Goal: Feedback & Contribution: Submit feedback/report problem

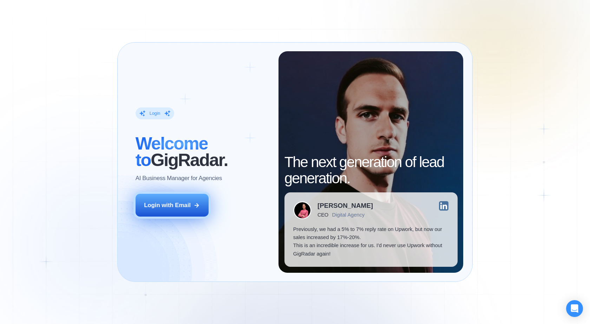
click at [167, 205] on div "Login with Email" at bounding box center [167, 205] width 47 height 8
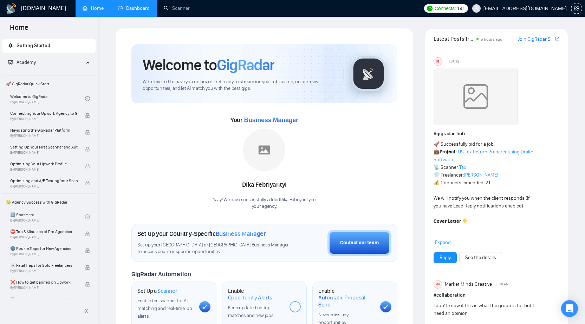
click at [140, 11] on link "Dashboard" at bounding box center [134, 8] width 32 height 6
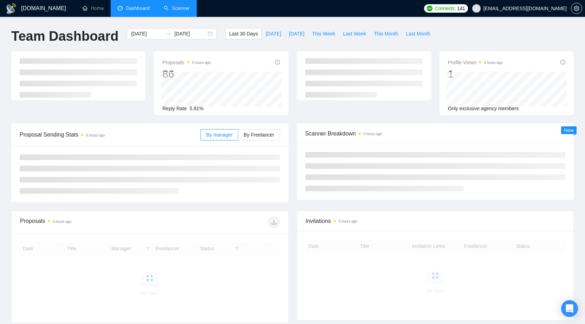
click at [176, 10] on link "Scanner" at bounding box center [177, 8] width 26 height 6
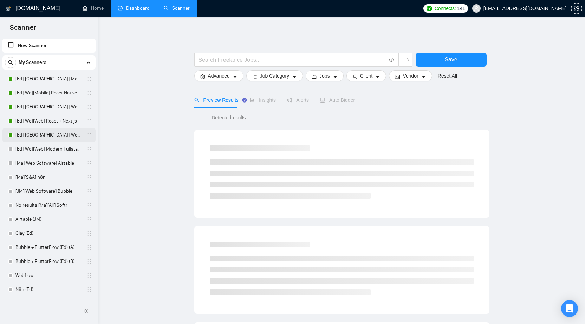
click at [45, 138] on link "[Ed][[GEOGRAPHIC_DATA]][Web] Modern Fullstack" at bounding box center [48, 135] width 67 height 14
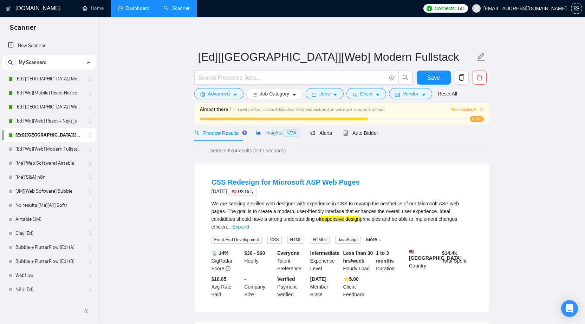
click at [271, 130] on span "Insights NEW" at bounding box center [277, 133] width 43 height 6
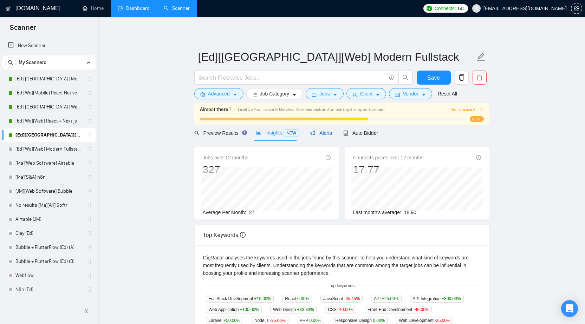
click at [315, 133] on span "Alerts" at bounding box center [321, 133] width 22 height 6
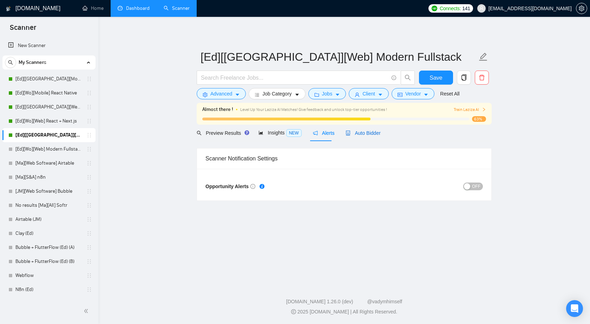
click at [353, 132] on span "Auto Bidder" at bounding box center [363, 133] width 35 height 6
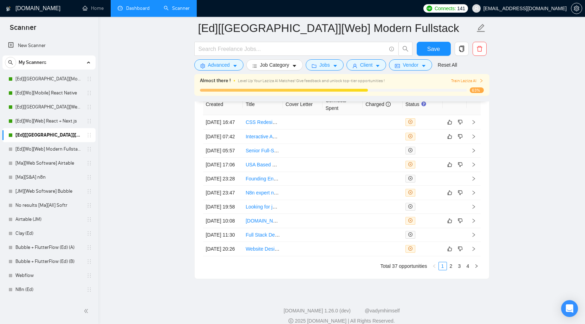
scroll to position [1865, 0]
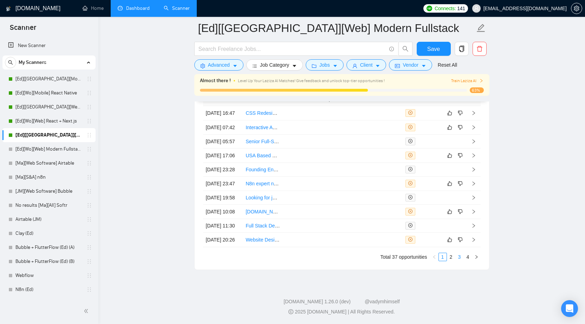
click at [460, 258] on link "3" at bounding box center [460, 257] width 8 height 8
click at [359, 163] on td at bounding box center [342, 156] width 40 height 14
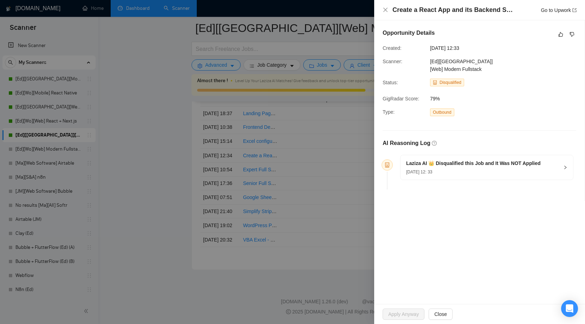
scroll to position [1760, 0]
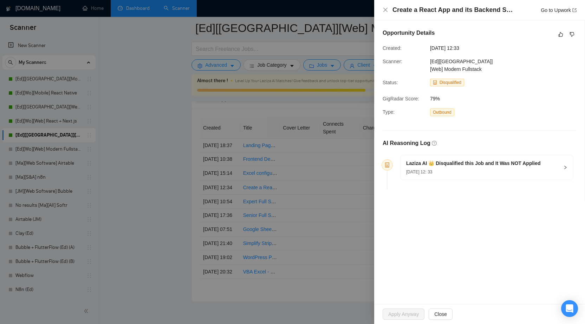
click at [568, 166] on div "Laziza AI 👑 Disqualified this Job and It Was NOT Applied [DATE] 12: 33" at bounding box center [486, 167] width 172 height 25
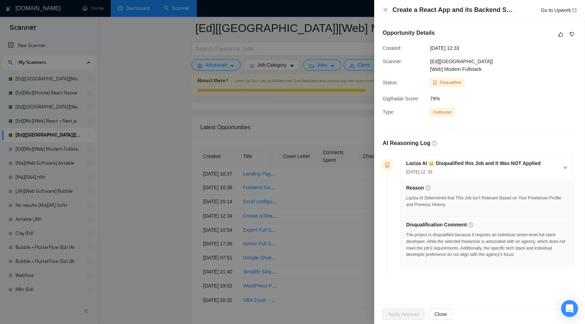
scroll to position [1725, 0]
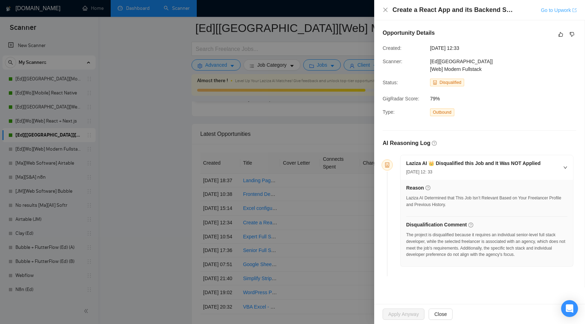
click at [557, 11] on link "Go to Upwork" at bounding box center [559, 10] width 36 height 6
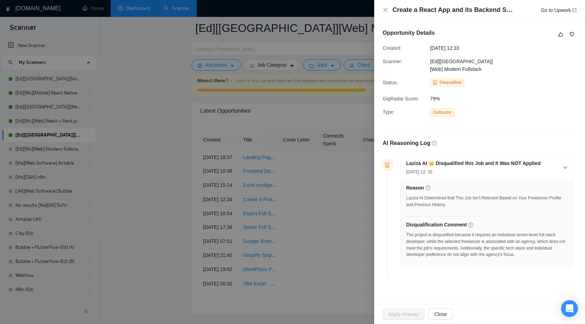
scroll to position [1760, 0]
click at [338, 108] on div at bounding box center [292, 162] width 585 height 324
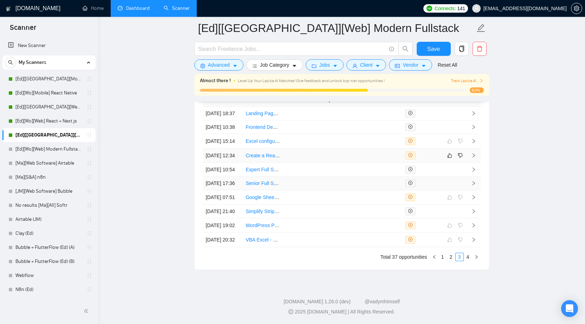
scroll to position [1865, 0]
click at [448, 257] on link "2" at bounding box center [451, 257] width 8 height 8
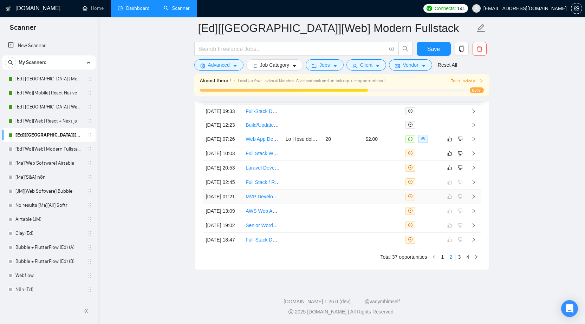
scroll to position [1830, 0]
click at [358, 164] on td at bounding box center [342, 168] width 40 height 14
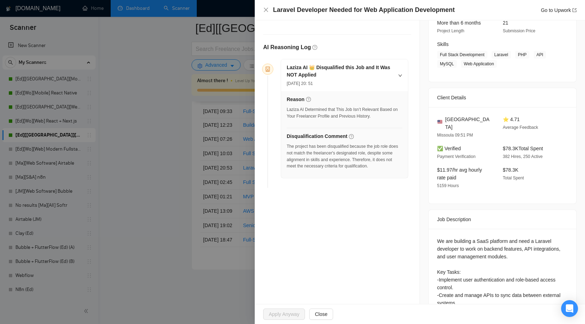
scroll to position [89, 0]
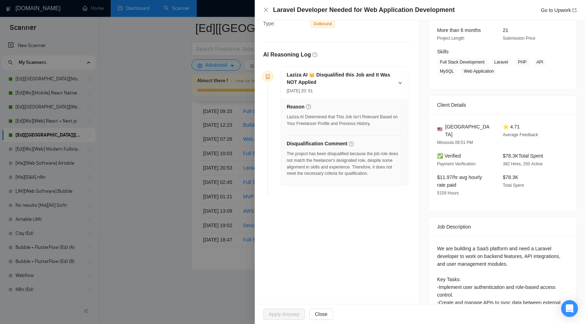
click at [188, 108] on div at bounding box center [292, 162] width 585 height 324
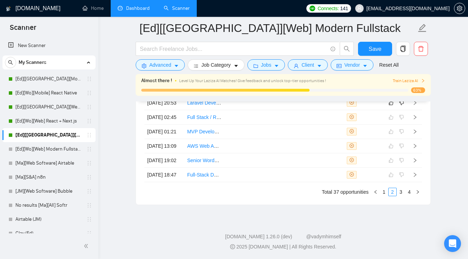
scroll to position [1921, 0]
click at [328, 179] on td at bounding box center [324, 175] width 40 height 14
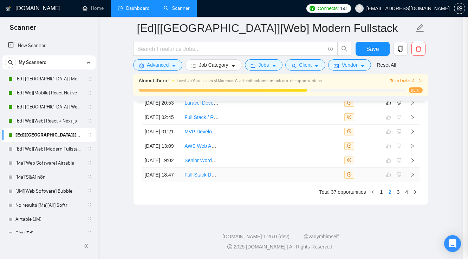
scroll to position [47, 0]
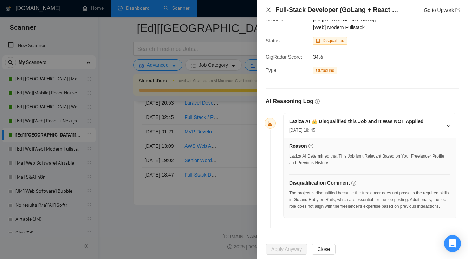
click at [267, 12] on icon "close" at bounding box center [269, 10] width 6 height 6
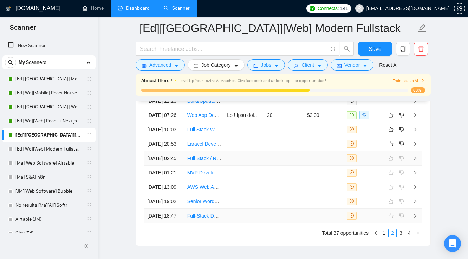
scroll to position [1809, 0]
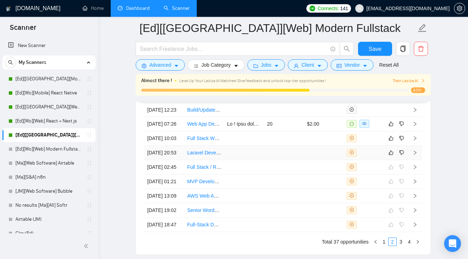
click at [326, 160] on td at bounding box center [324, 153] width 40 height 14
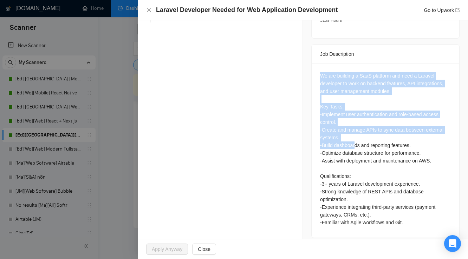
scroll to position [1865, 0]
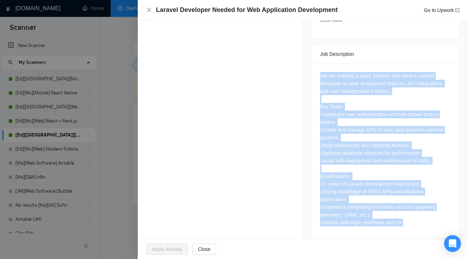
drag, startPoint x: 320, startPoint y: 77, endPoint x: 408, endPoint y: 219, distance: 167.1
click at [408, 219] on div "We are building a SaaS platform and need a Laravel developer to work on backend…" at bounding box center [385, 149] width 131 height 155
copy div "We are building a SaaS platform and need a Laravel developer to work on backend…"
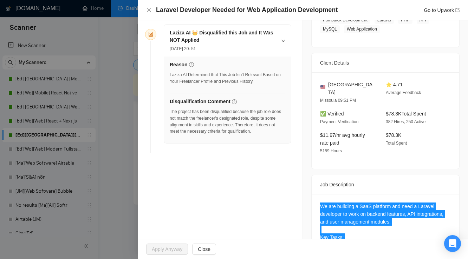
scroll to position [121, 0]
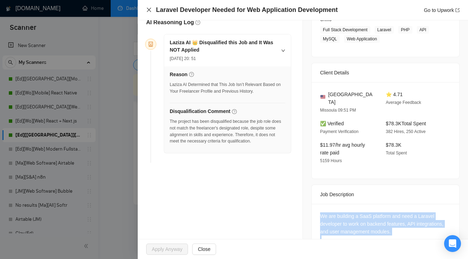
click at [149, 12] on icon "close" at bounding box center [149, 10] width 6 height 6
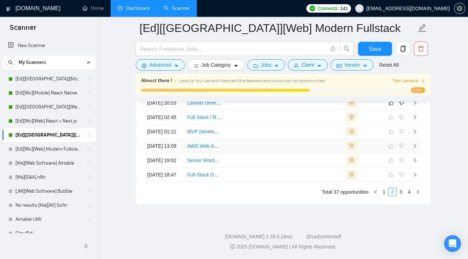
scroll to position [1837, 0]
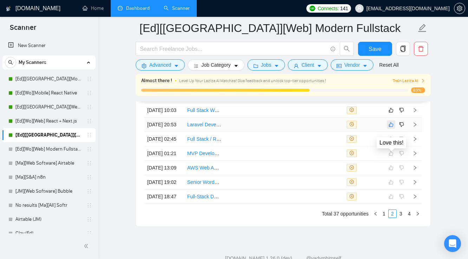
click at [391, 127] on icon "like" at bounding box center [390, 125] width 5 height 6
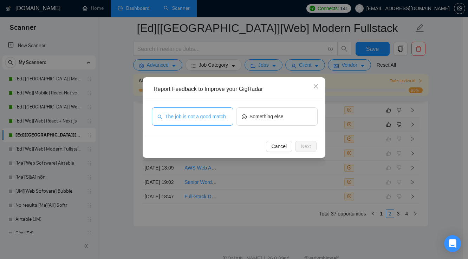
click at [213, 121] on button "The job is not a good match" at bounding box center [192, 116] width 81 height 18
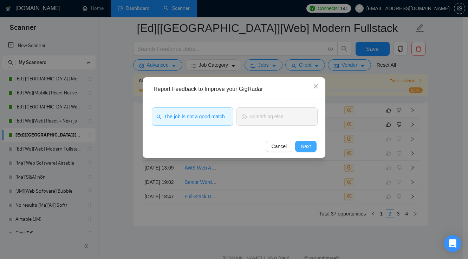
click at [303, 147] on span "Next" at bounding box center [306, 147] width 10 height 8
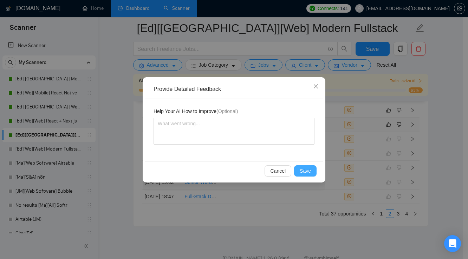
click at [310, 172] on span "Save" at bounding box center [305, 171] width 11 height 8
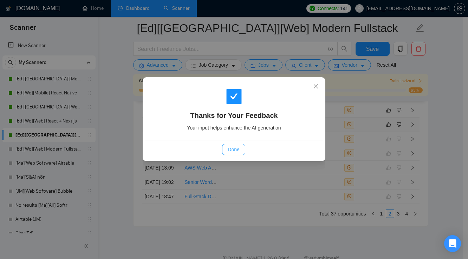
click at [242, 151] on button "Done" at bounding box center [233, 149] width 23 height 11
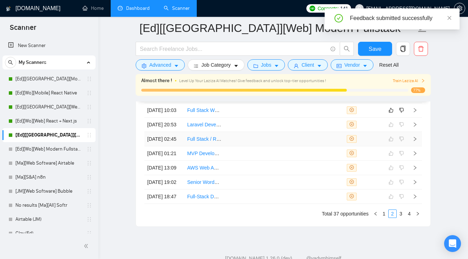
scroll to position [1809, 0]
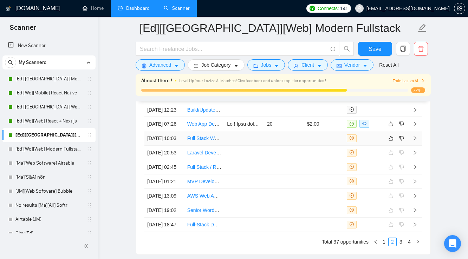
click at [295, 146] on td at bounding box center [284, 138] width 40 height 14
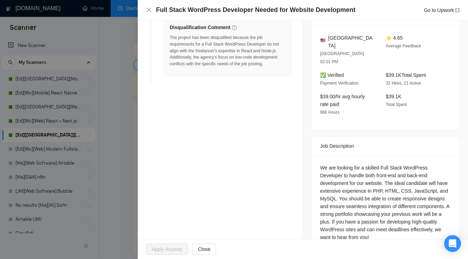
scroll to position [211, 0]
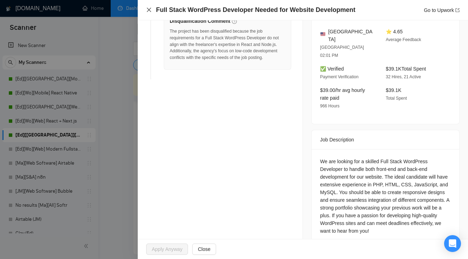
click at [148, 11] on icon "close" at bounding box center [149, 10] width 4 height 4
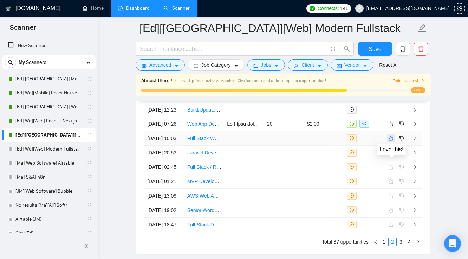
click at [392, 141] on icon "like" at bounding box center [390, 139] width 5 height 6
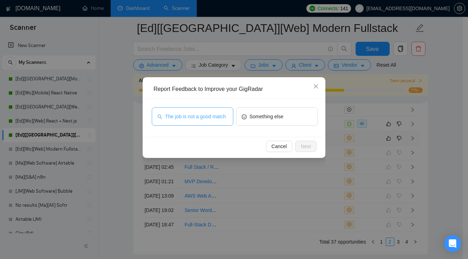
click at [196, 117] on span "The job is not a good match" at bounding box center [195, 117] width 61 height 8
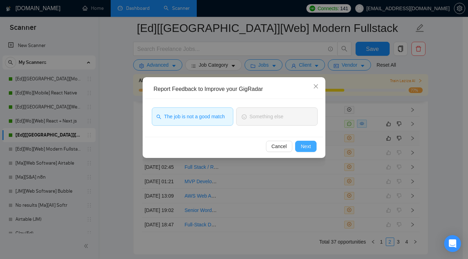
click at [302, 145] on span "Next" at bounding box center [306, 147] width 10 height 8
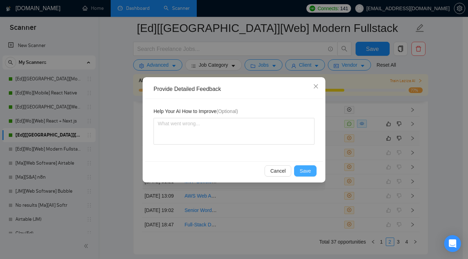
click at [308, 171] on span "Save" at bounding box center [305, 171] width 11 height 8
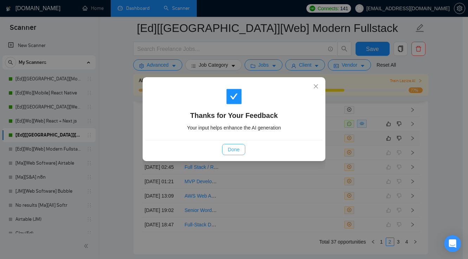
click at [231, 151] on span "Done" at bounding box center [234, 150] width 12 height 8
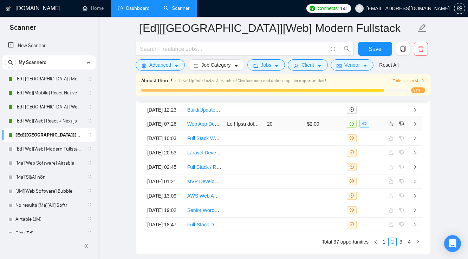
click at [328, 131] on td "$2.00" at bounding box center [324, 124] width 40 height 14
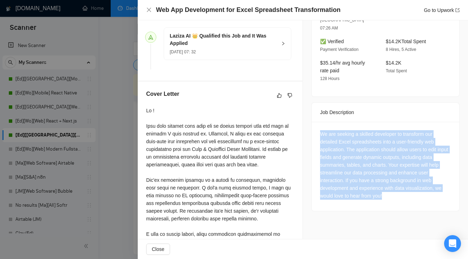
drag, startPoint x: 319, startPoint y: 118, endPoint x: 389, endPoint y: 179, distance: 93.6
click at [389, 179] on div "We are seeking a skilled developer to transform our detailed Excel spreadsheets…" at bounding box center [385, 165] width 131 height 70
copy div "We are seeking a skilled developer to transform our detailed Excel spreadsheets…"
click at [148, 10] on icon "close" at bounding box center [149, 10] width 4 height 4
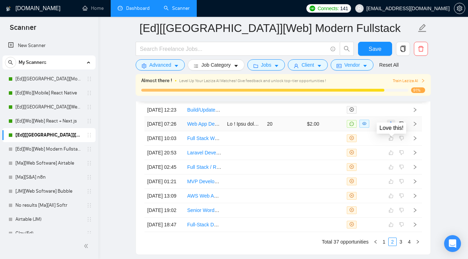
click at [392, 127] on icon "like" at bounding box center [390, 124] width 5 height 6
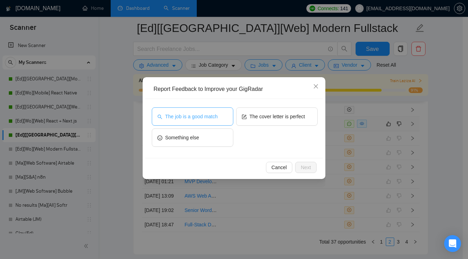
click at [212, 118] on span "The job is a good match" at bounding box center [191, 117] width 52 height 8
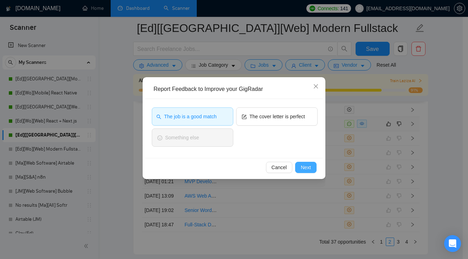
click at [304, 166] on span "Next" at bounding box center [306, 168] width 10 height 8
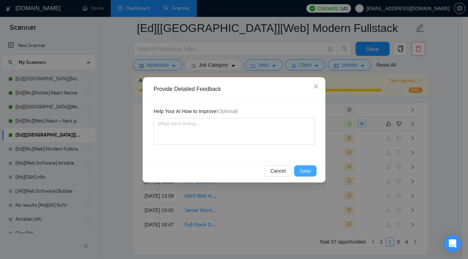
click at [306, 171] on span "Save" at bounding box center [305, 171] width 11 height 8
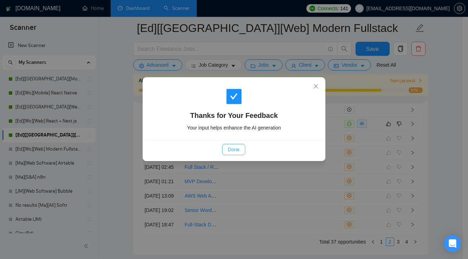
click at [231, 151] on span "Done" at bounding box center [234, 150] width 12 height 8
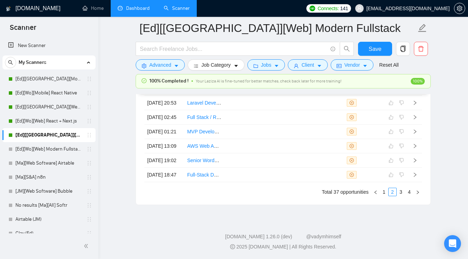
scroll to position [1919, 0]
click at [385, 195] on link "1" at bounding box center [384, 192] width 8 height 8
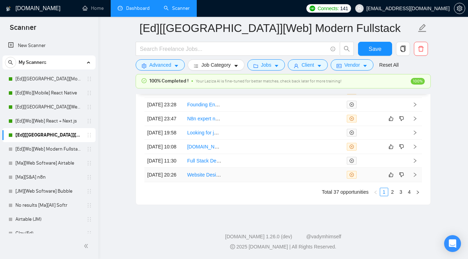
click at [316, 172] on td at bounding box center [324, 175] width 40 height 14
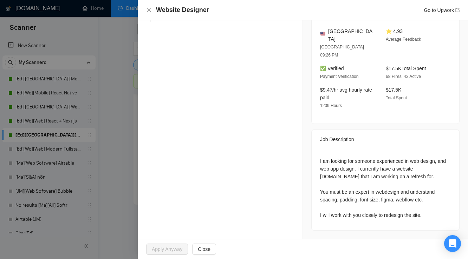
scroll to position [159, 0]
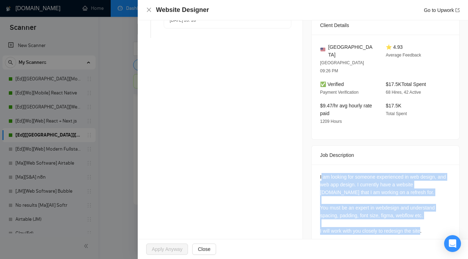
drag, startPoint x: 319, startPoint y: 162, endPoint x: 437, endPoint y: 218, distance: 130.6
click at [437, 218] on div "I am looking for someone experienced in web design, and web app design. I curre…" at bounding box center [385, 204] width 131 height 62
copy div "am looking for someone experienced in web design, and web app design. I current…"
click at [149, 11] on icon "close" at bounding box center [149, 10] width 6 height 6
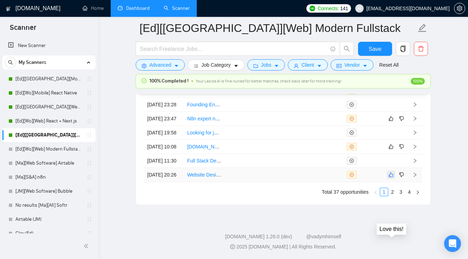
click at [390, 172] on icon "like" at bounding box center [390, 175] width 5 height 6
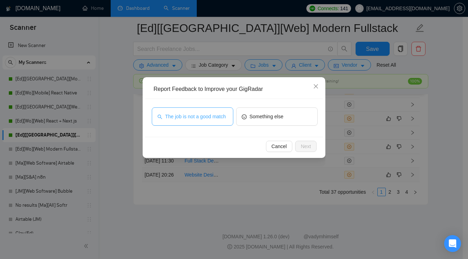
click at [206, 118] on span "The job is not a good match" at bounding box center [195, 117] width 61 height 8
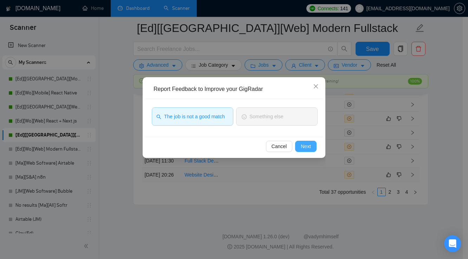
click at [310, 146] on span "Next" at bounding box center [306, 147] width 10 height 8
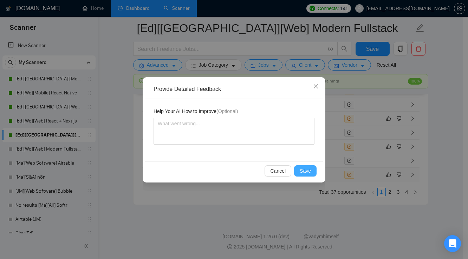
click at [308, 172] on span "Save" at bounding box center [305, 171] width 11 height 8
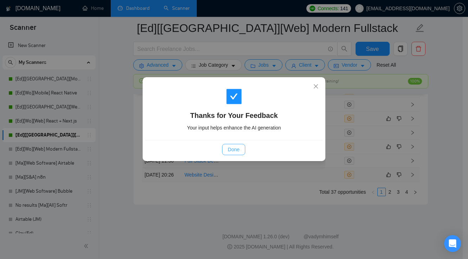
click at [236, 150] on span "Done" at bounding box center [234, 150] width 12 height 8
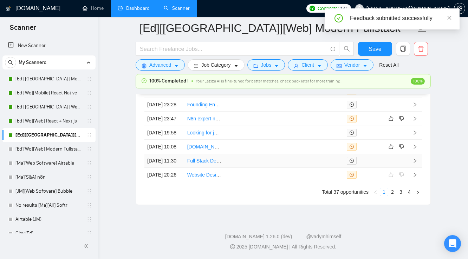
scroll to position [1919, 0]
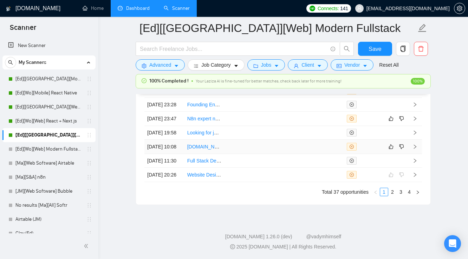
click at [313, 140] on td at bounding box center [324, 147] width 40 height 14
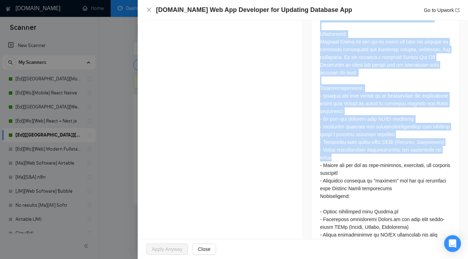
scroll to position [355, 0]
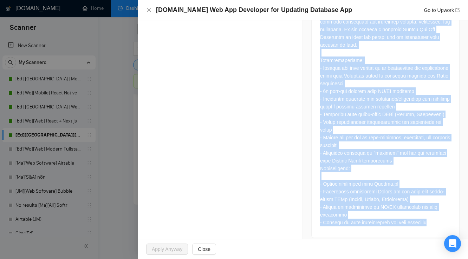
drag, startPoint x: 318, startPoint y: 96, endPoint x: 441, endPoint y: 221, distance: 175.3
click at [441, 221] on div at bounding box center [386, 108] width 148 height 259
copy div "Bubble Web App Developer for Refining Database App Description: Climate Proof i…"
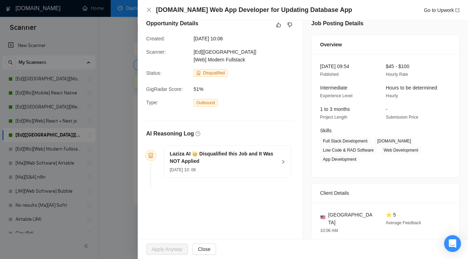
scroll to position [0, 0]
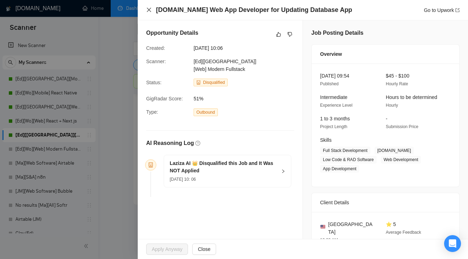
click at [149, 10] on icon "close" at bounding box center [149, 10] width 4 height 4
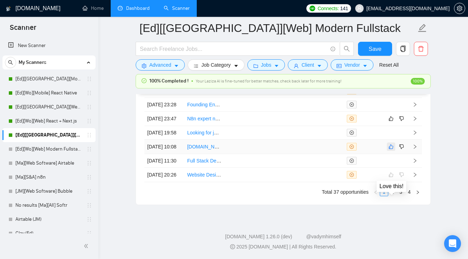
click at [391, 144] on icon "like" at bounding box center [390, 147] width 5 height 6
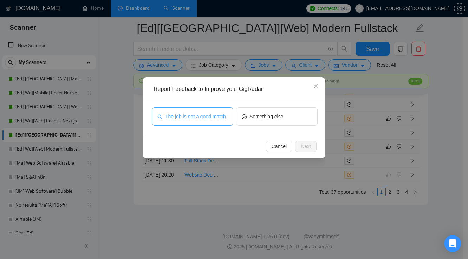
click at [211, 118] on span "The job is not a good match" at bounding box center [195, 117] width 61 height 8
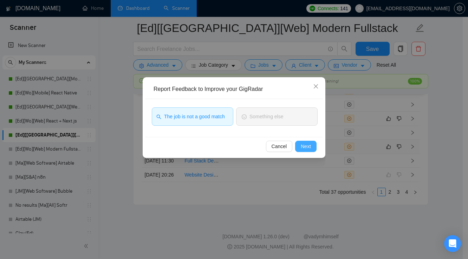
click at [309, 144] on span "Next" at bounding box center [306, 147] width 10 height 8
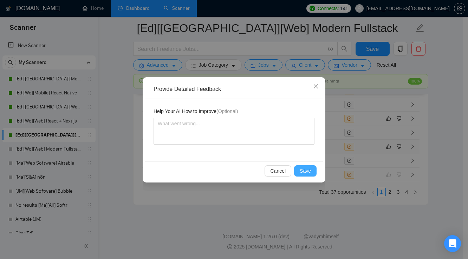
click at [309, 171] on span "Save" at bounding box center [305, 171] width 11 height 8
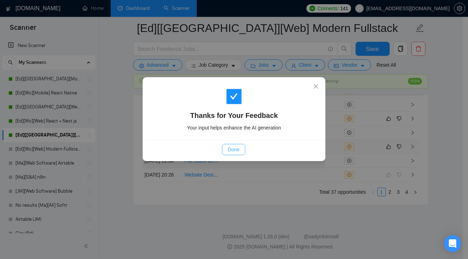
click at [236, 148] on span "Done" at bounding box center [234, 150] width 12 height 8
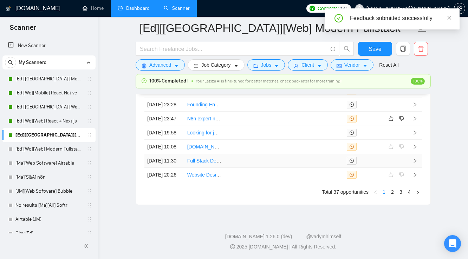
scroll to position [1919, 0]
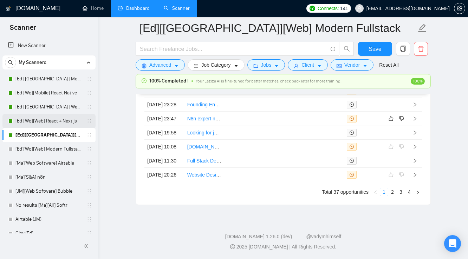
click at [65, 122] on link "[Ed][Wo][Web] React + Next.js" at bounding box center [48, 121] width 67 height 14
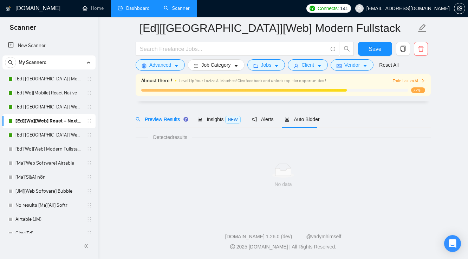
scroll to position [11, 0]
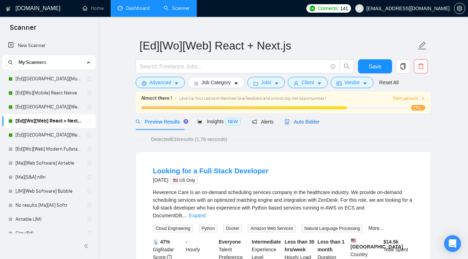
click at [304, 122] on span "Auto Bidder" at bounding box center [301, 122] width 35 height 6
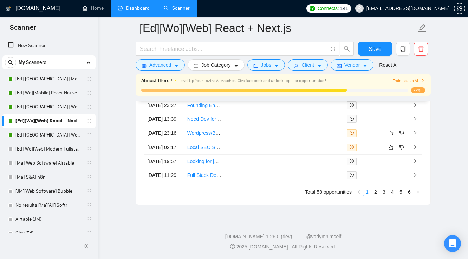
scroll to position [1927, 0]
click at [393, 193] on link "4" at bounding box center [392, 192] width 8 height 8
click at [385, 196] on link "3" at bounding box center [384, 192] width 8 height 8
click at [375, 196] on link "2" at bounding box center [376, 192] width 8 height 8
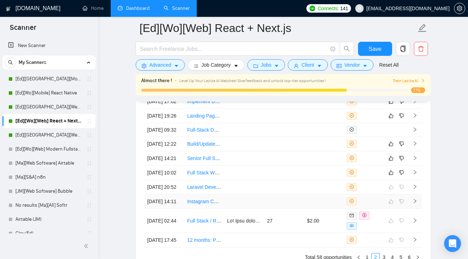
scroll to position [1814, 0]
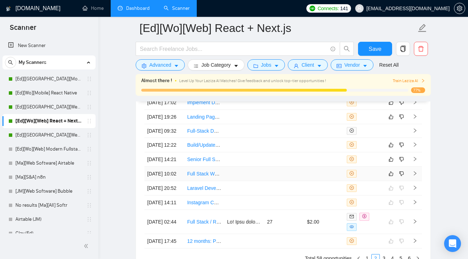
click at [316, 181] on td at bounding box center [324, 174] width 40 height 14
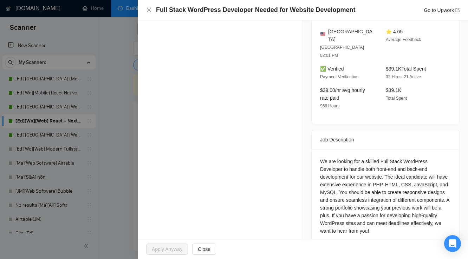
scroll to position [1871, 0]
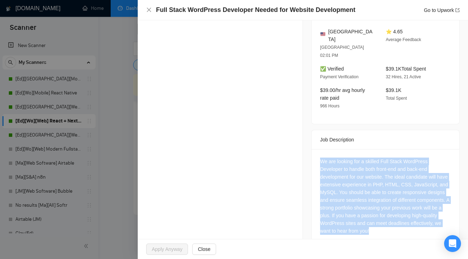
drag, startPoint x: 317, startPoint y: 146, endPoint x: 353, endPoint y: 213, distance: 75.9
click at [351, 221] on div "We are looking for a skilled Full Stack WordPress Developer to handle both fron…" at bounding box center [386, 197] width 148 height 97
copy div "We are looking for a skilled Full Stack WordPress Developer to handle both fron…"
click at [147, 13] on icon "close" at bounding box center [149, 10] width 6 height 6
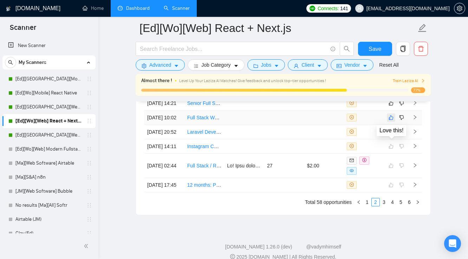
click at [391, 120] on icon "like" at bounding box center [390, 118] width 5 height 6
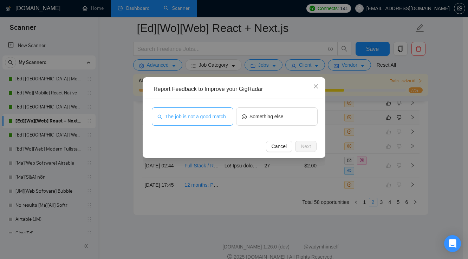
click at [218, 116] on span "The job is not a good match" at bounding box center [195, 117] width 61 height 8
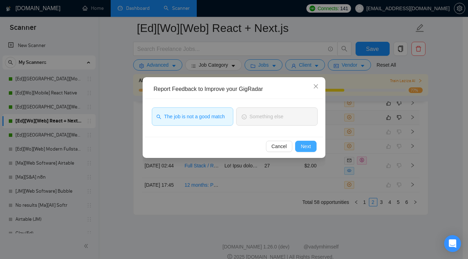
click at [303, 145] on span "Next" at bounding box center [306, 147] width 10 height 8
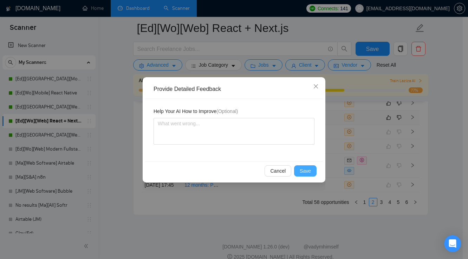
click at [305, 168] on span "Save" at bounding box center [305, 171] width 11 height 8
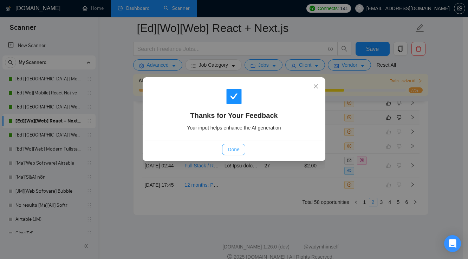
click at [236, 149] on span "Done" at bounding box center [234, 150] width 12 height 8
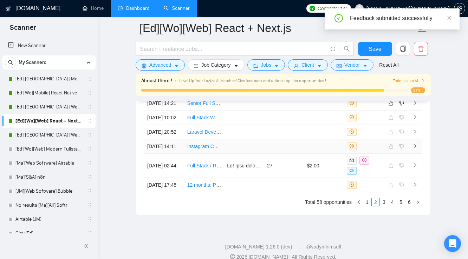
scroll to position [1814, 0]
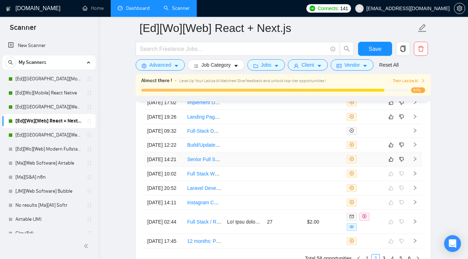
click at [299, 167] on td at bounding box center [284, 159] width 40 height 14
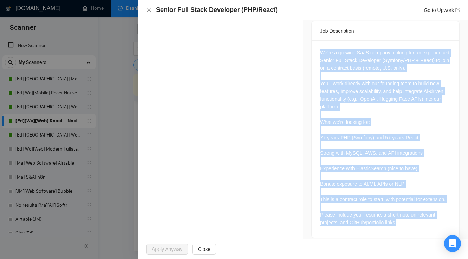
scroll to position [1842, 0]
drag, startPoint x: 319, startPoint y: 110, endPoint x: 421, endPoint y: 218, distance: 148.8
click at [421, 218] on div "We’re a growing SaaS company looking for an experienced Senior Full Stack Devel…" at bounding box center [385, 138] width 131 height 178
copy div "We’re a growing SaaS company looking for an experienced Senior Full Stack Devel…"
click at [150, 11] on icon "close" at bounding box center [149, 10] width 4 height 4
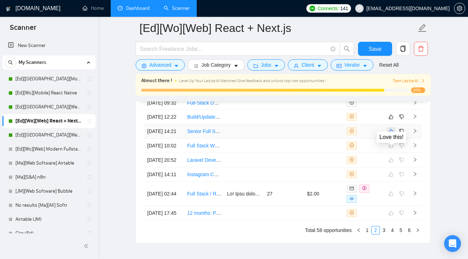
click at [389, 133] on icon "like" at bounding box center [391, 131] width 5 height 5
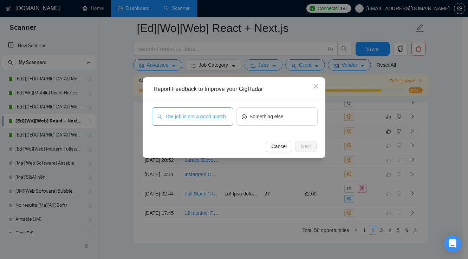
click at [209, 121] on button "The job is not a good match" at bounding box center [192, 116] width 81 height 18
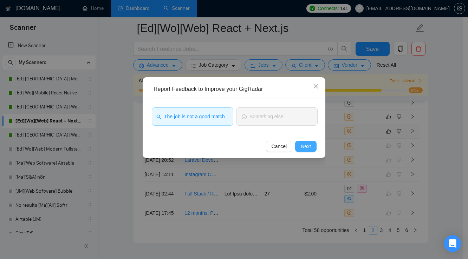
click at [306, 147] on span "Next" at bounding box center [306, 147] width 10 height 8
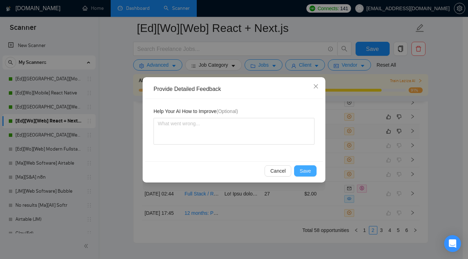
click at [307, 168] on span "Save" at bounding box center [305, 171] width 11 height 8
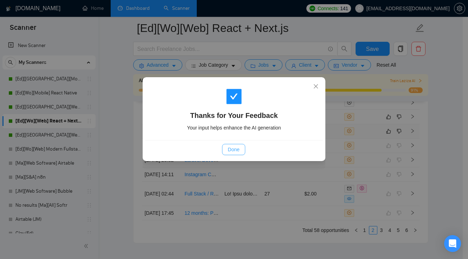
click at [232, 152] on span "Done" at bounding box center [234, 150] width 12 height 8
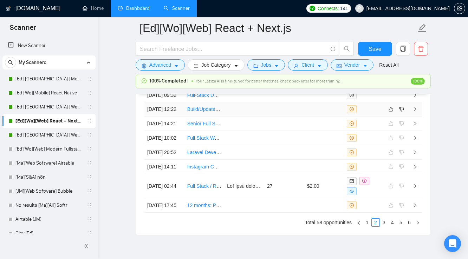
click at [262, 117] on td at bounding box center [244, 109] width 40 height 14
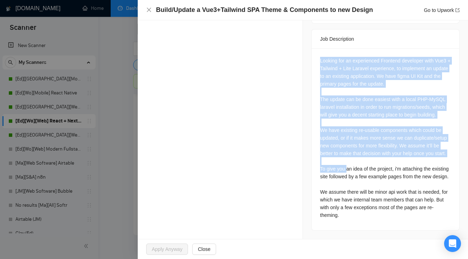
scroll to position [277, 0]
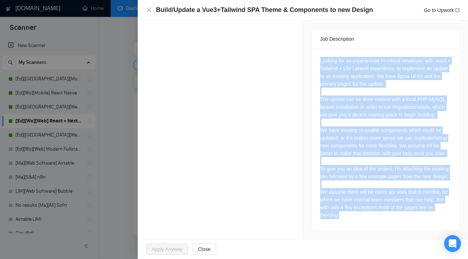
drag, startPoint x: 319, startPoint y: 56, endPoint x: 357, endPoint y: 219, distance: 167.7
click at [357, 219] on div "Looking for an experienced Frontend developer with Vue3 + Tailwind + Lite Larav…" at bounding box center [385, 138] width 131 height 162
copy div "Looking for an experienced Frontend developer with Vue3 + Tailwind + Lite Larav…"
click at [150, 10] on icon "close" at bounding box center [149, 10] width 6 height 6
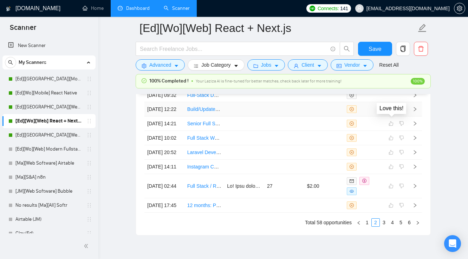
click at [392, 112] on icon "like" at bounding box center [391, 109] width 5 height 5
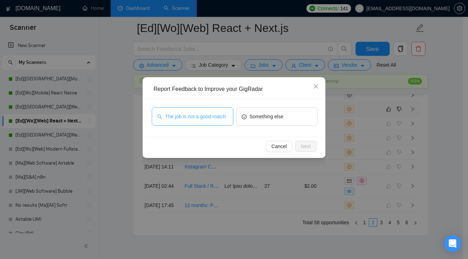
click at [217, 119] on span "The job is not a good match" at bounding box center [195, 117] width 61 height 8
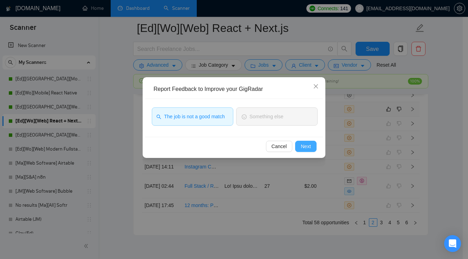
click at [308, 146] on span "Next" at bounding box center [306, 147] width 10 height 8
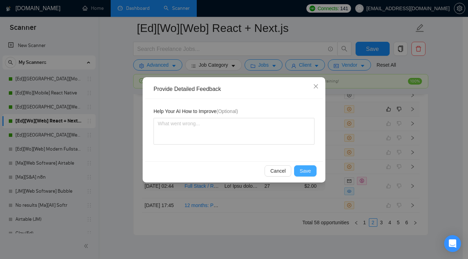
click at [304, 169] on span "Save" at bounding box center [305, 171] width 11 height 8
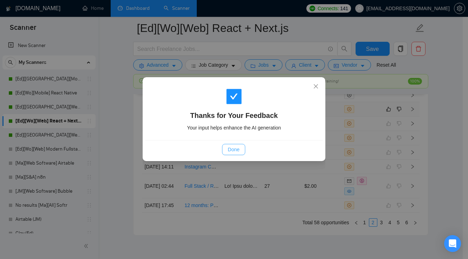
click at [230, 153] on button "Done" at bounding box center [233, 149] width 23 height 11
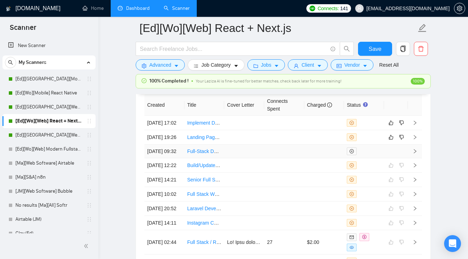
scroll to position [1758, 0]
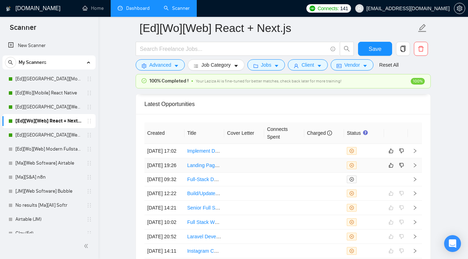
click at [302, 162] on td at bounding box center [284, 165] width 40 height 14
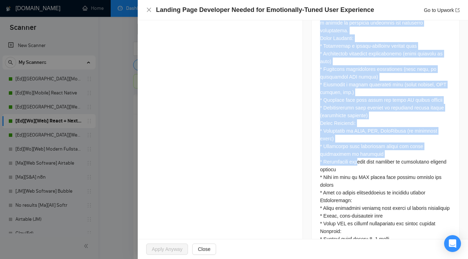
scroll to position [369, 0]
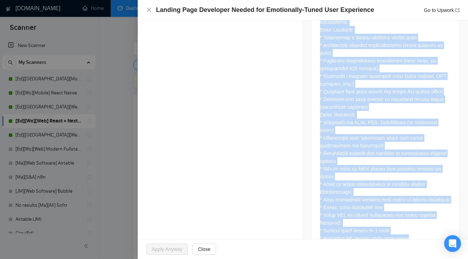
drag, startPoint x: 319, startPoint y: 53, endPoint x: 453, endPoint y: 218, distance: 212.5
click at [453, 218] on div at bounding box center [386, 108] width 148 height 290
copy div "Lorem: Ipsumdo Sita Consectet Adipis eli Seddoeiusmo-Tempo Inci Utlaboreet Dolo…"
click at [150, 9] on icon "close" at bounding box center [149, 10] width 6 height 6
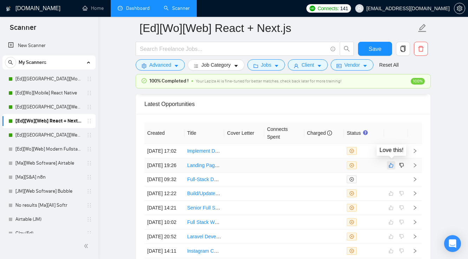
click at [390, 163] on icon "like" at bounding box center [390, 166] width 5 height 6
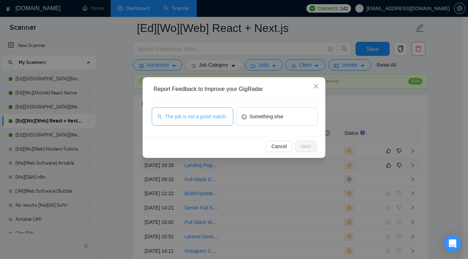
click at [217, 117] on span "The job is not a good match" at bounding box center [195, 117] width 61 height 8
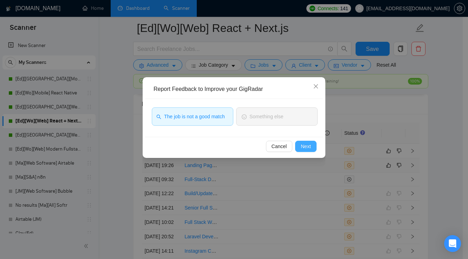
click at [307, 144] on span "Next" at bounding box center [306, 147] width 10 height 8
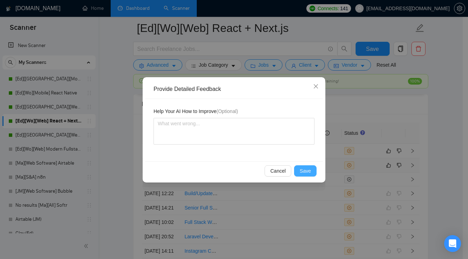
click at [310, 173] on span "Save" at bounding box center [305, 171] width 11 height 8
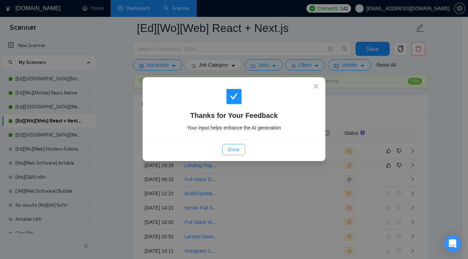
click at [237, 153] on button "Done" at bounding box center [233, 149] width 23 height 11
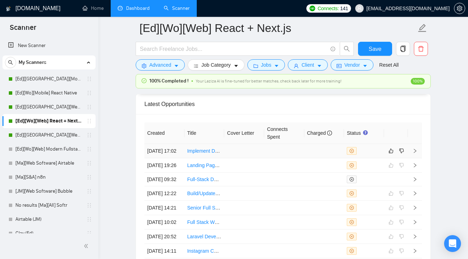
click at [284, 144] on td at bounding box center [284, 151] width 40 height 14
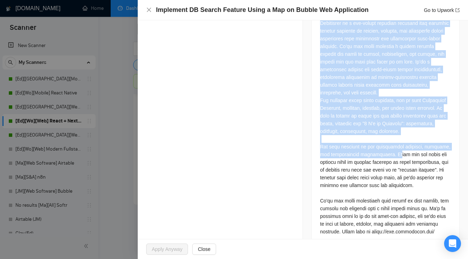
scroll to position [1922, 0]
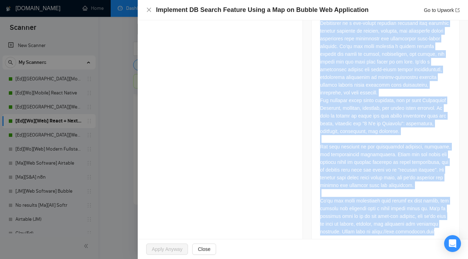
drag, startPoint x: 317, startPoint y: 100, endPoint x: 441, endPoint y: 218, distance: 170.9
copy div "- Lorem Ipsu Dolorsi - Amet consect ad el seddoei tem incidi u lab etdolor ma A…"
click at [149, 12] on icon "close" at bounding box center [149, 10] width 6 height 6
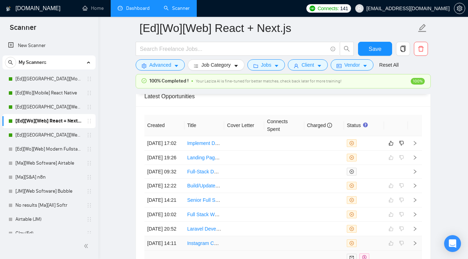
scroll to position [1753, 0]
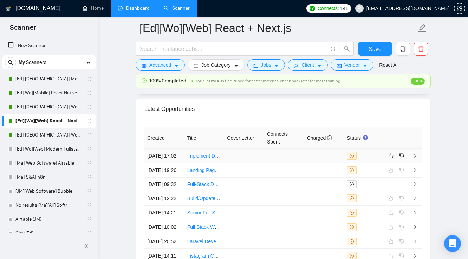
click at [297, 151] on td at bounding box center [284, 156] width 40 height 14
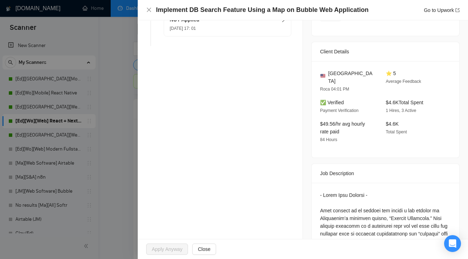
scroll to position [164, 0]
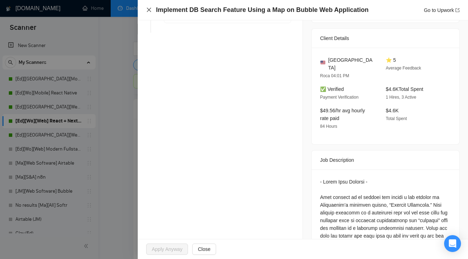
click at [149, 10] on icon "close" at bounding box center [149, 10] width 4 height 4
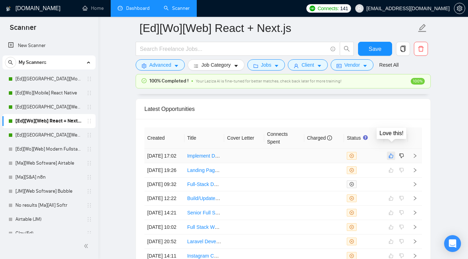
click at [390, 153] on icon "like" at bounding box center [390, 156] width 5 height 6
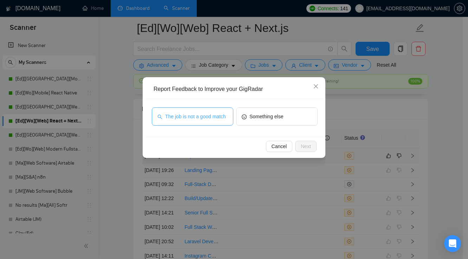
click at [210, 114] on span "The job is not a good match" at bounding box center [195, 117] width 61 height 8
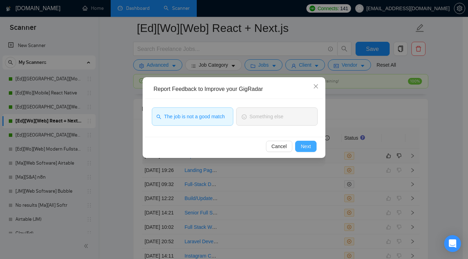
click at [303, 146] on span "Next" at bounding box center [306, 147] width 10 height 8
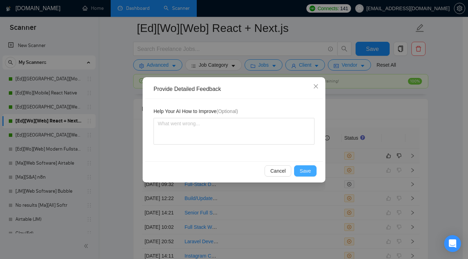
click at [303, 171] on span "Save" at bounding box center [305, 171] width 11 height 8
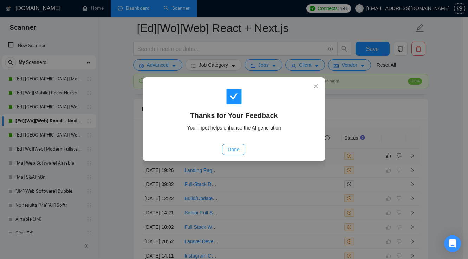
click at [238, 148] on span "Done" at bounding box center [234, 150] width 12 height 8
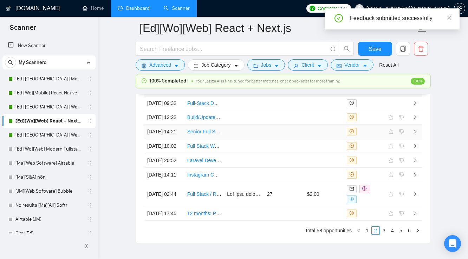
scroll to position [1855, 0]
